Goal: Information Seeking & Learning: Learn about a topic

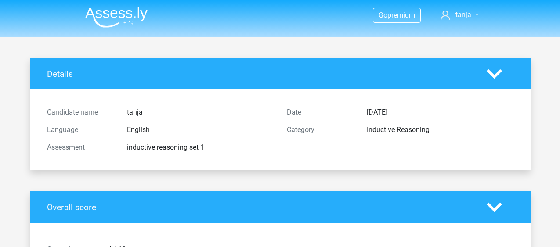
click at [118, 13] on img at bounding box center [116, 17] width 62 height 21
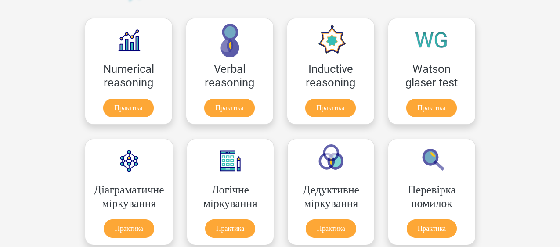
scroll to position [105, 0]
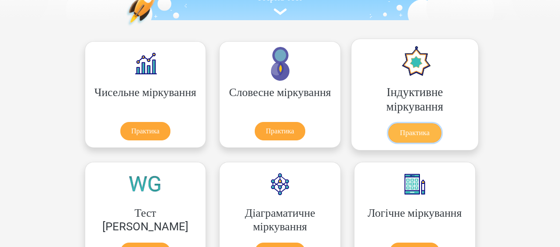
click at [388, 136] on link "Практика" at bounding box center [414, 132] width 53 height 19
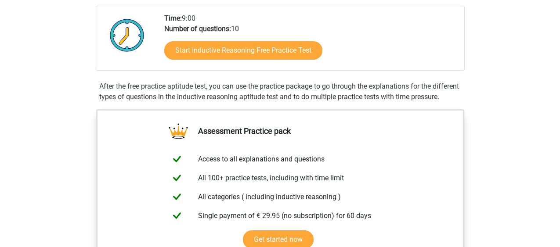
scroll to position [223, 0]
